Goal: Task Accomplishment & Management: Manage account settings

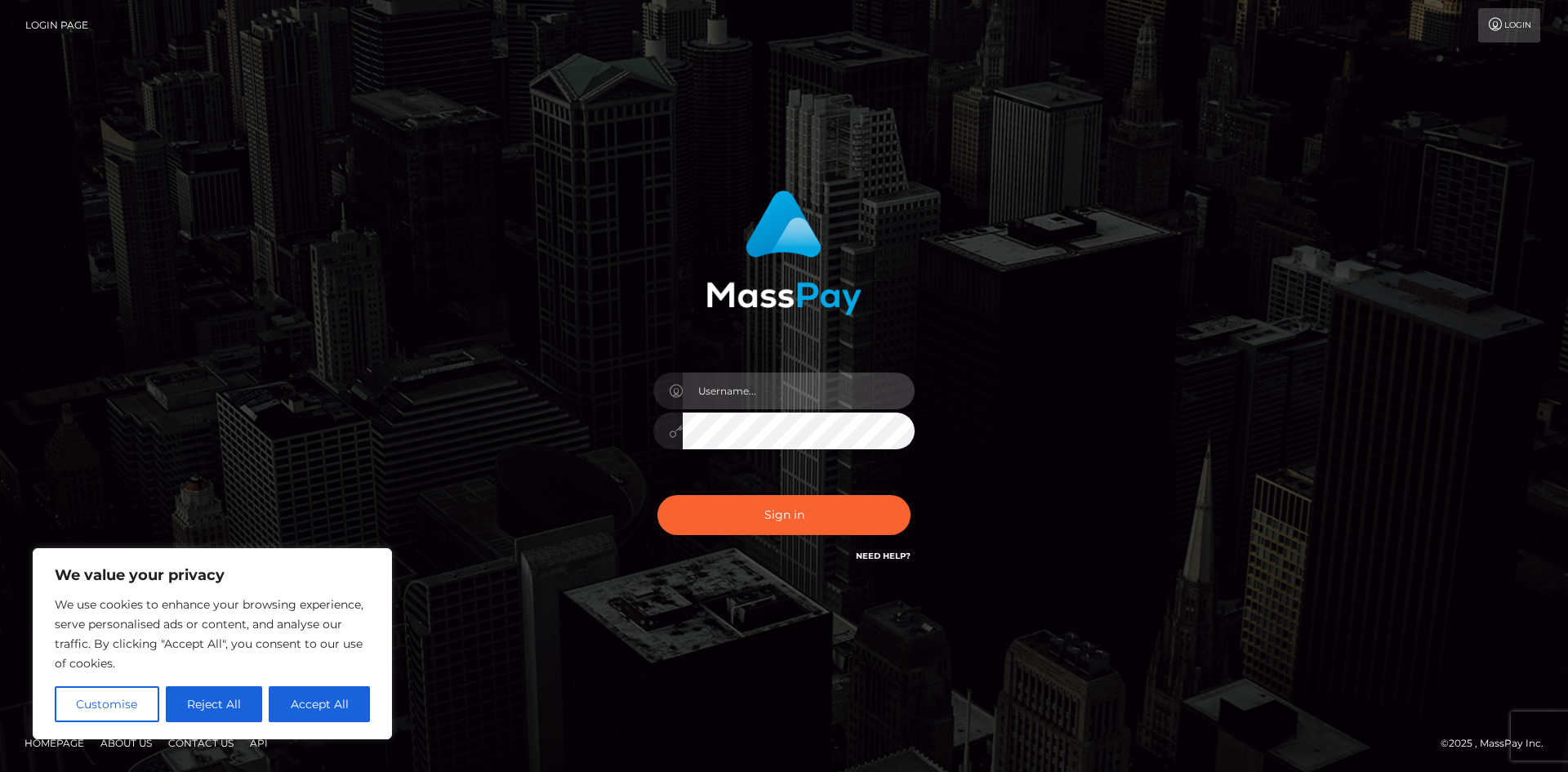
click at [775, 392] on input "text" at bounding box center [799, 391] width 232 height 37
click at [918, 363] on div at bounding box center [784, 423] width 286 height 125
click at [864, 399] on input "text" at bounding box center [799, 391] width 232 height 37
type input "ashyflashy"
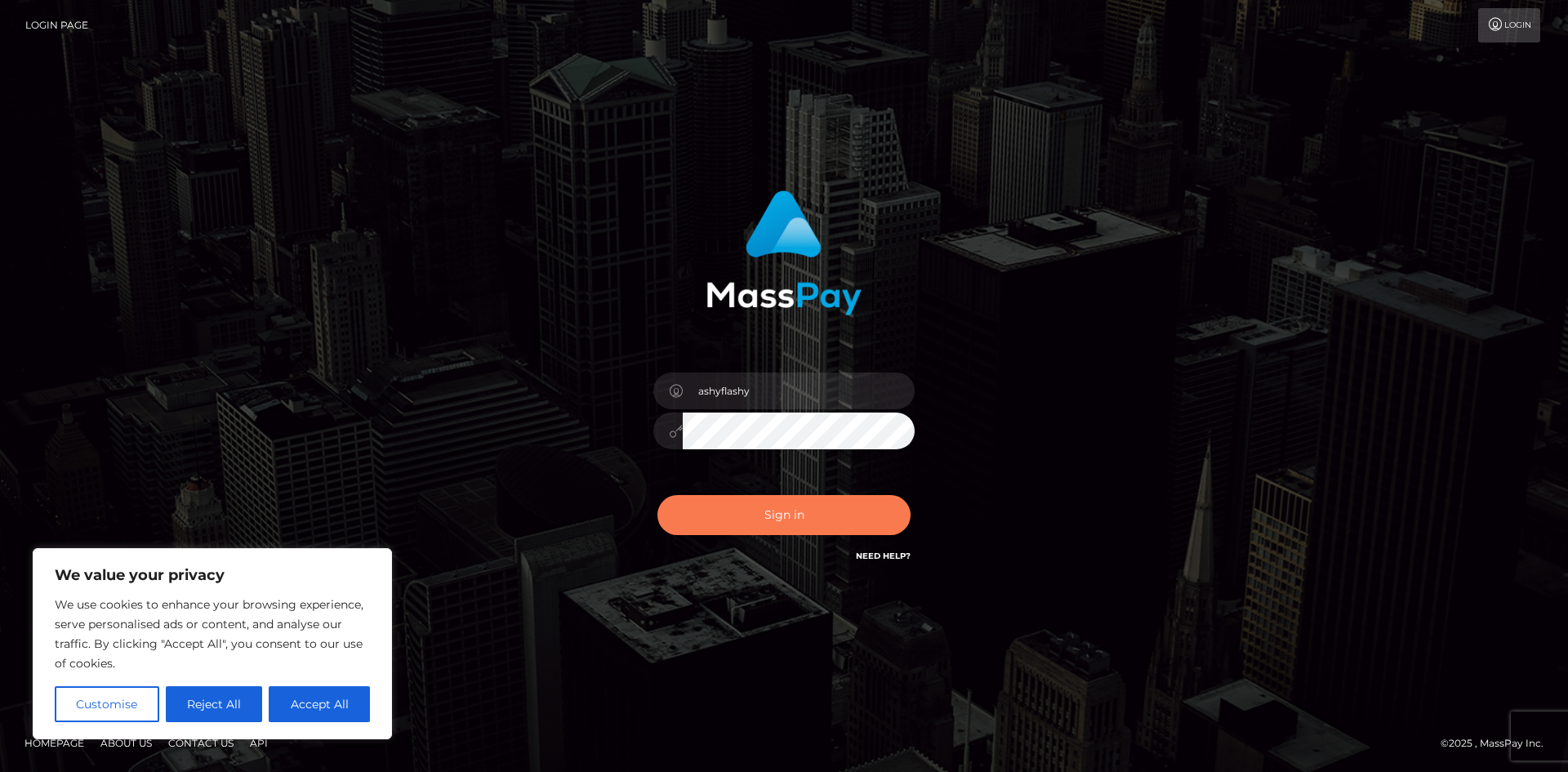
click at [837, 504] on button "Sign in" at bounding box center [784, 515] width 254 height 40
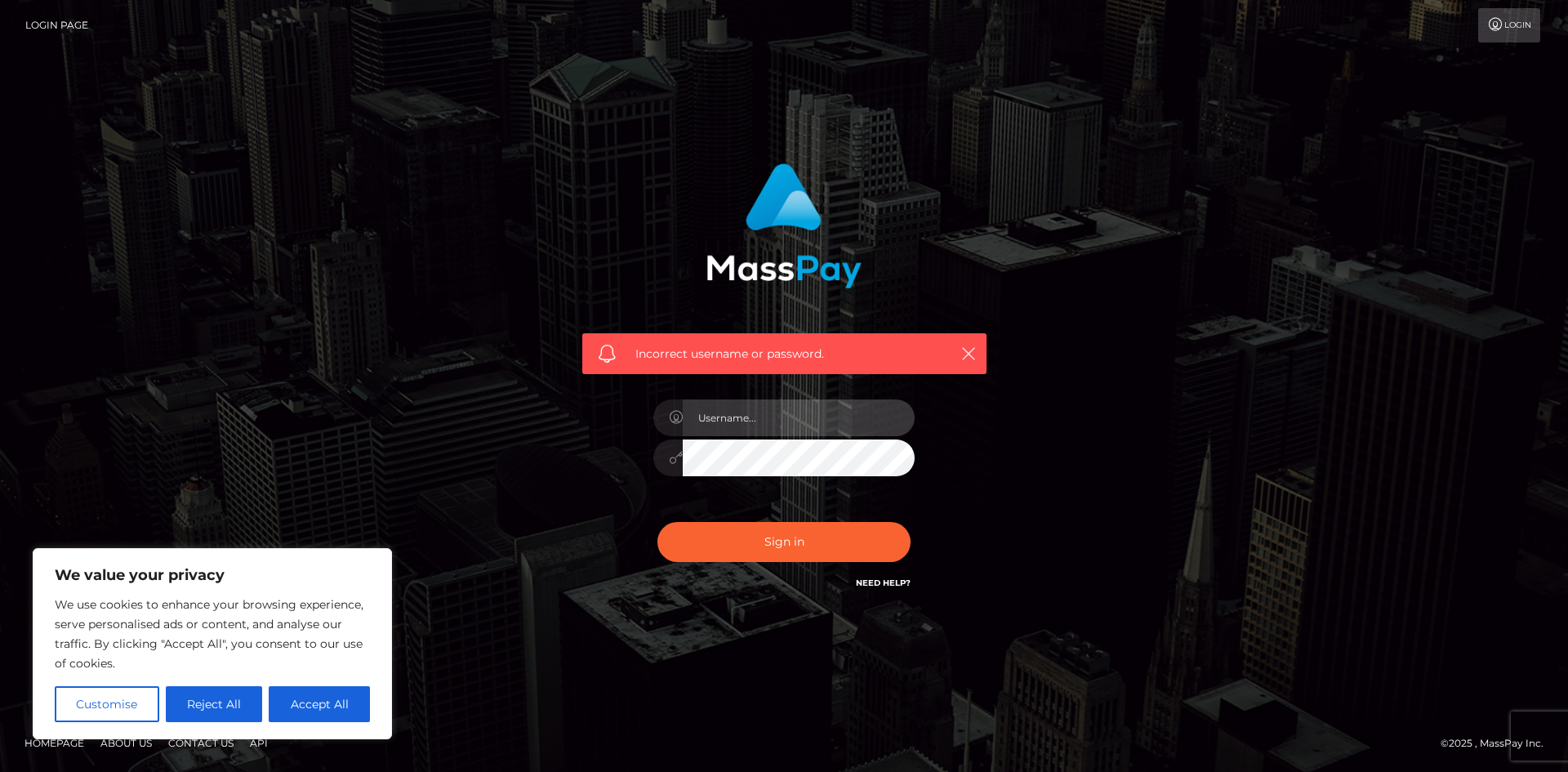
click at [823, 415] on input "text" at bounding box center [799, 418] width 232 height 37
type input "a"
click at [349, 703] on button "Accept All" at bounding box center [319, 704] width 101 height 36
checkbox input "true"
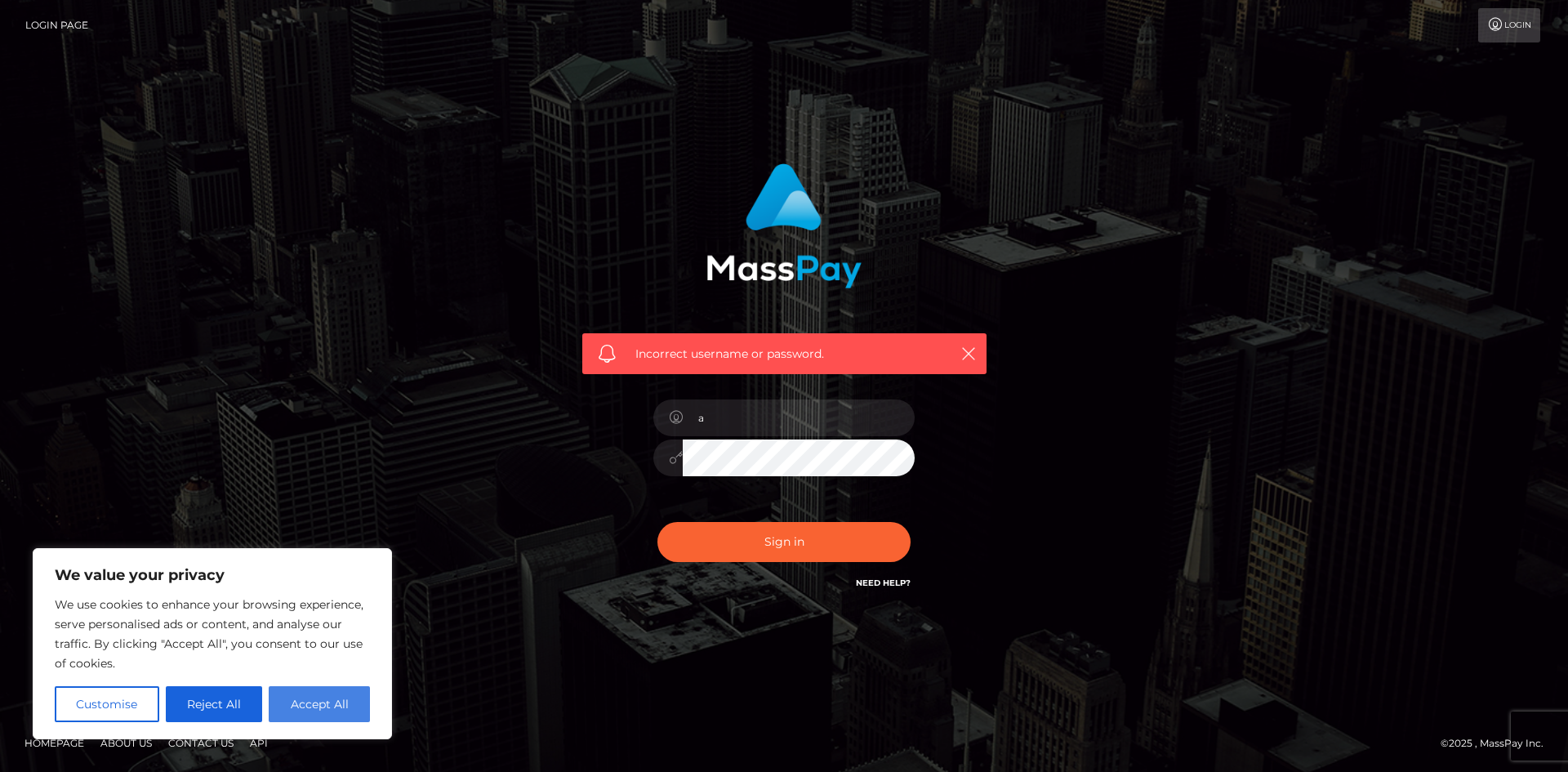
checkbox input "true"
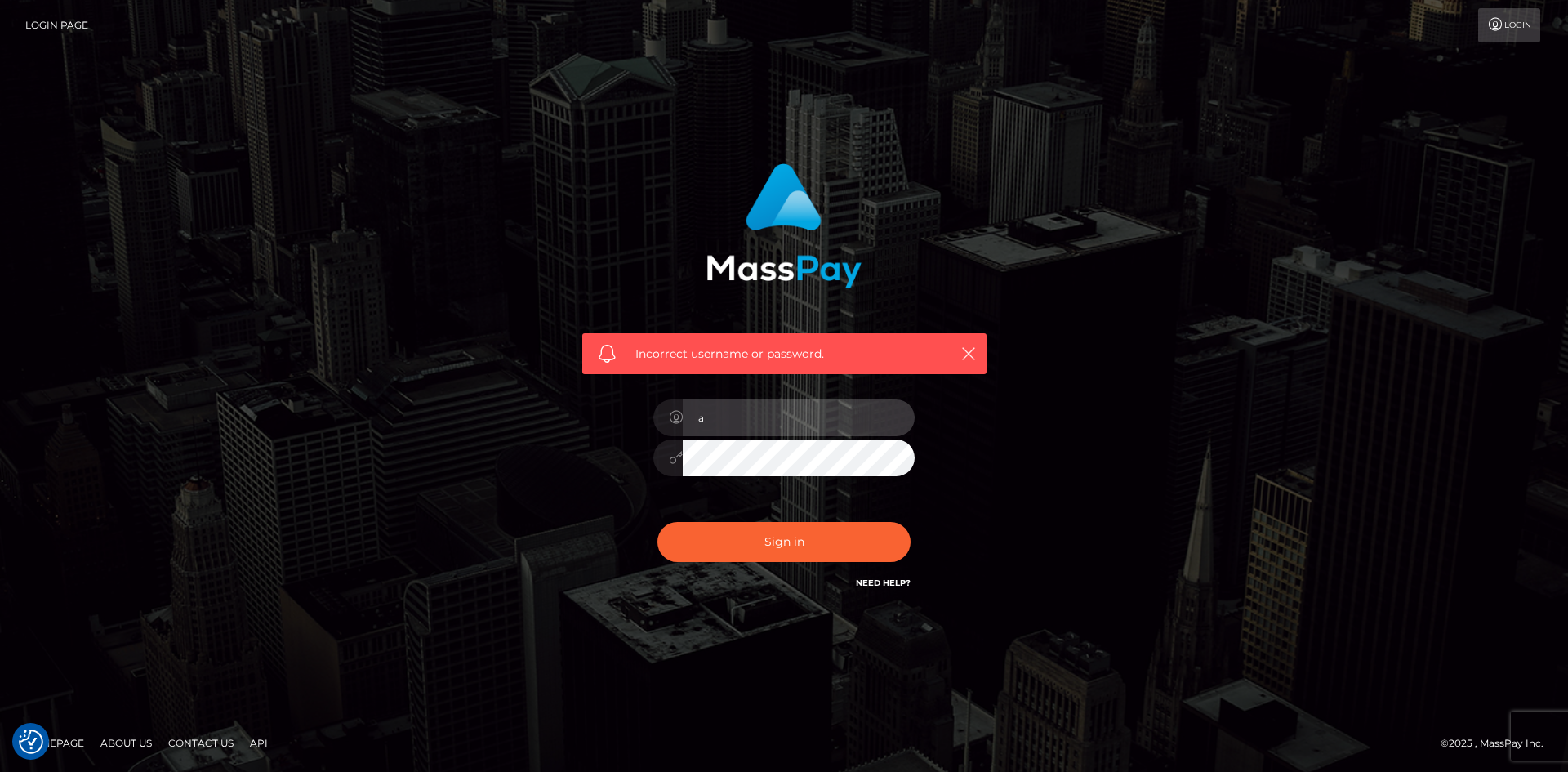
click at [844, 431] on input "a" at bounding box center [799, 418] width 232 height 37
type input "ashyluvv"
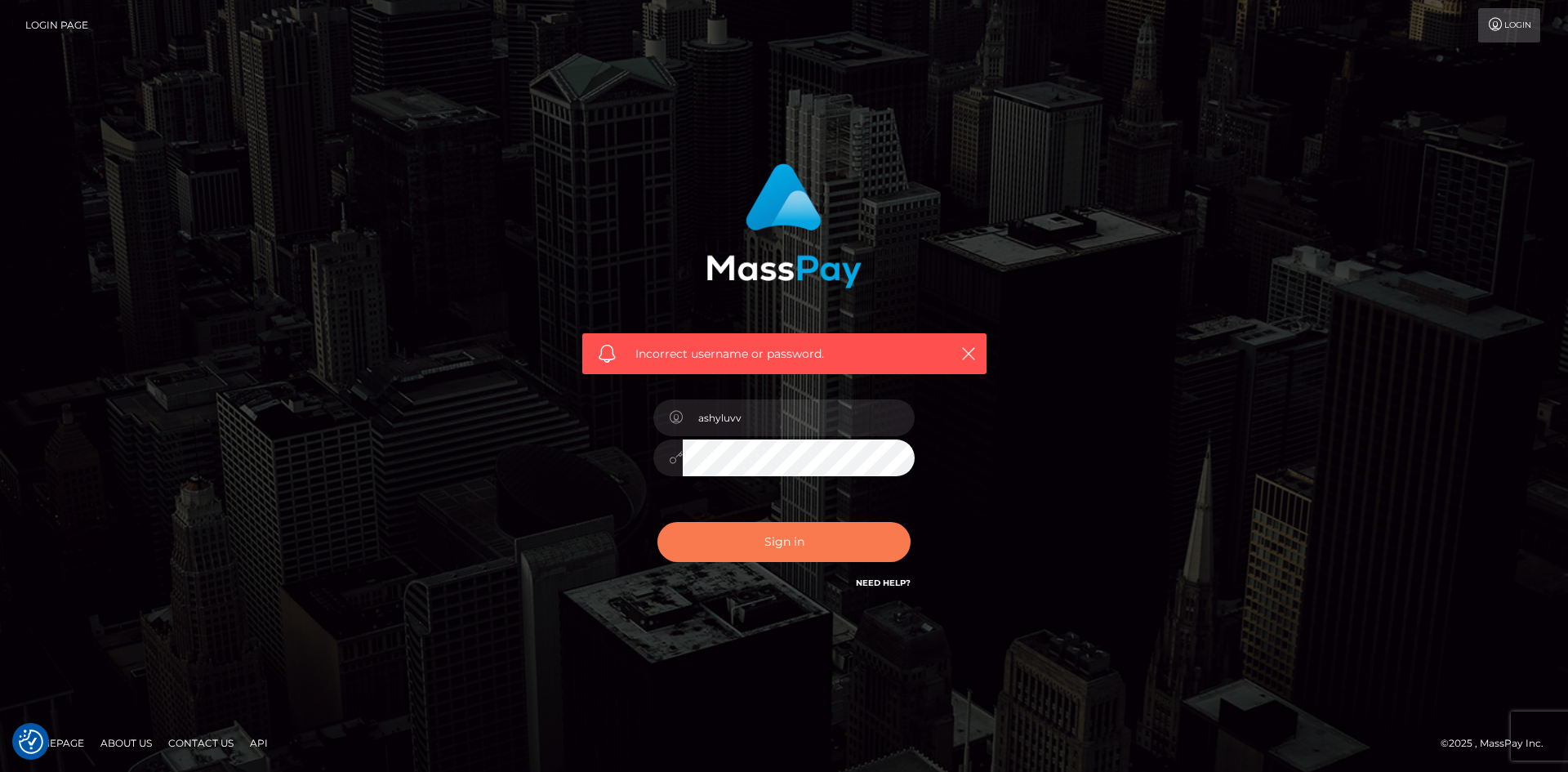
click at [817, 531] on button "Sign in" at bounding box center [784, 542] width 254 height 40
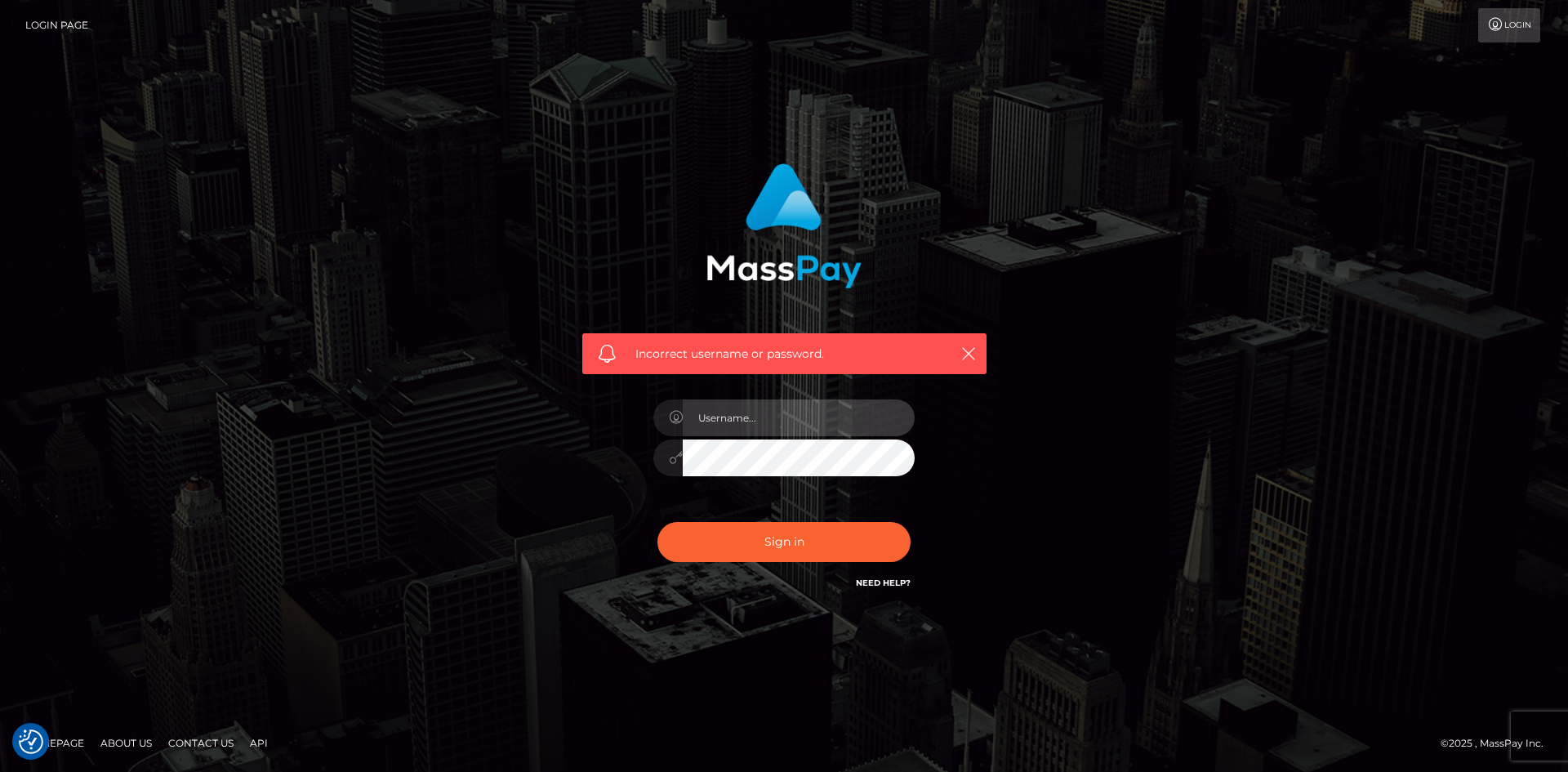
click at [824, 424] on input "text" at bounding box center [799, 418] width 232 height 37
click at [783, 416] on input "text" at bounding box center [799, 418] width 232 height 37
click at [776, 410] on input "text" at bounding box center [799, 418] width 232 height 37
type input "ashyluvv"
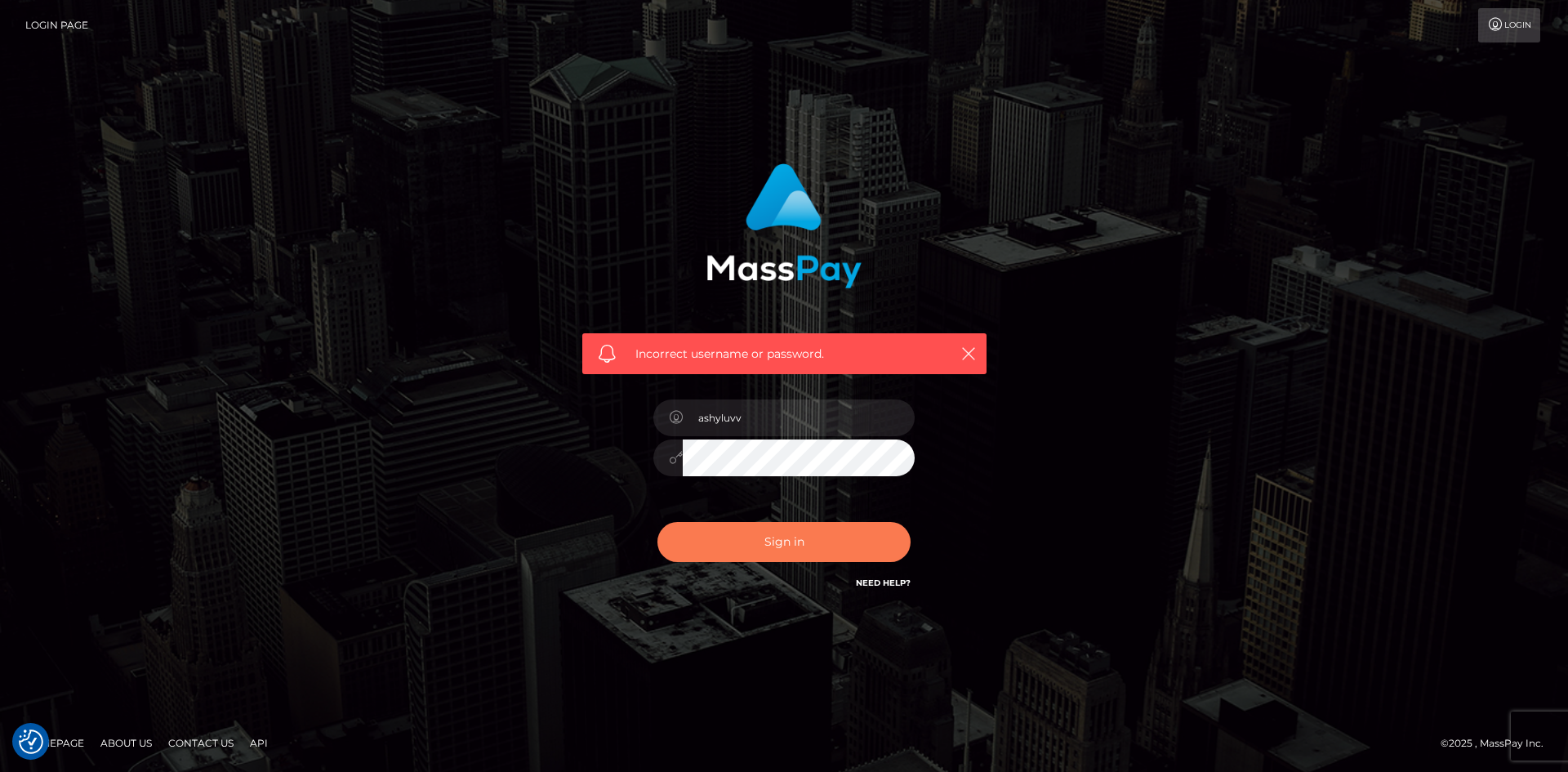
click at [765, 541] on button "Sign in" at bounding box center [784, 542] width 254 height 40
click at [902, 577] on link "Need Help?" at bounding box center [883, 582] width 55 height 11
click at [1521, 23] on link "Login" at bounding box center [1510, 25] width 62 height 34
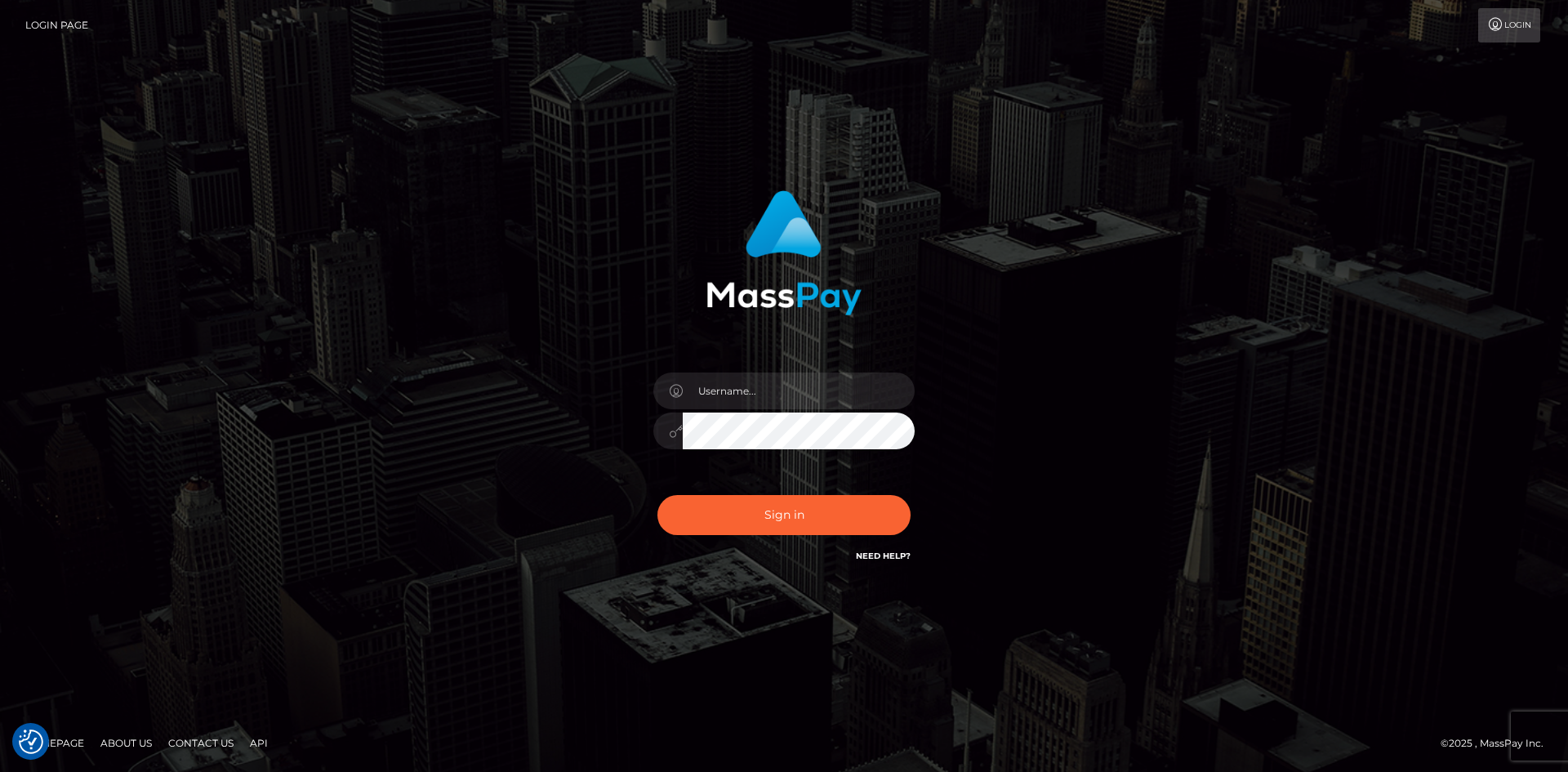
click at [78, 28] on link "Login Page" at bounding box center [56, 25] width 63 height 34
click at [772, 383] on input "text" at bounding box center [799, 391] width 232 height 37
click at [676, 456] on div at bounding box center [784, 423] width 286 height 125
click at [772, 382] on input "text" at bounding box center [799, 391] width 232 height 37
